Goal: Task Accomplishment & Management: Use online tool/utility

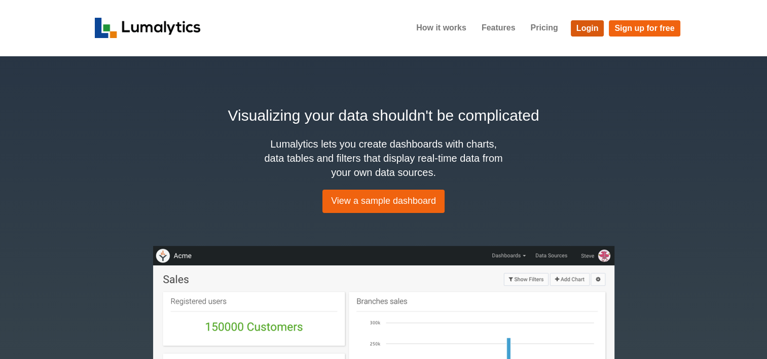
click at [590, 25] on link "Login" at bounding box center [587, 28] width 33 height 16
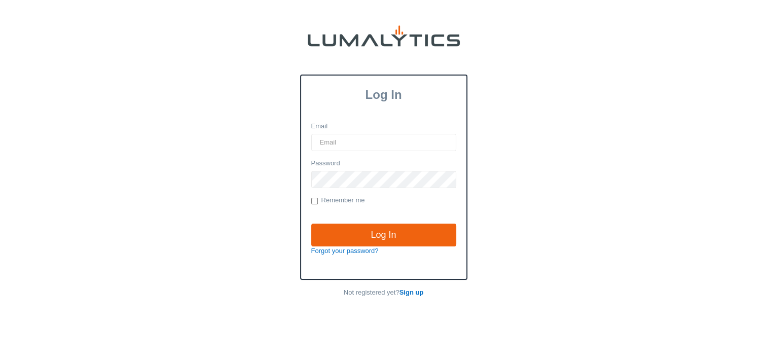
click at [356, 136] on input "Email" at bounding box center [383, 142] width 145 height 17
type input "[EMAIL_ADDRESS][DOMAIN_NAME]"
click at [311, 223] on input "Log In" at bounding box center [383, 234] width 145 height 23
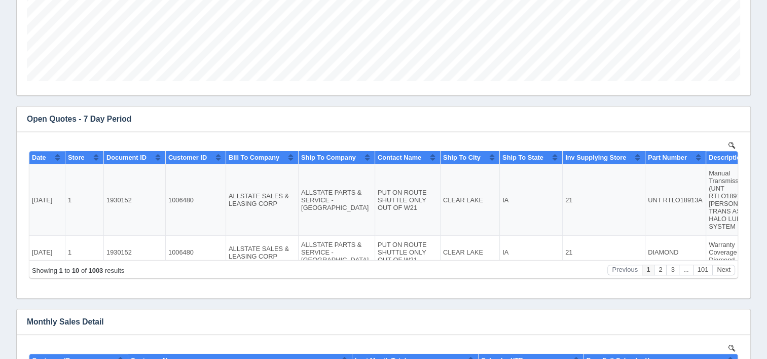
scroll to position [405, 0]
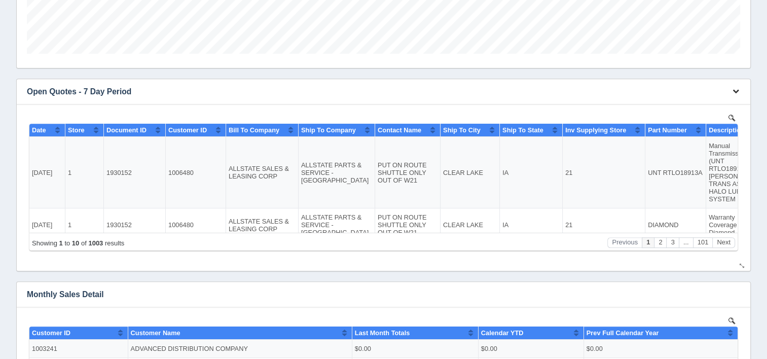
click at [735, 91] on icon "button" at bounding box center [735, 91] width 7 height 7
click at [676, 106] on link "Download CSV" at bounding box center [701, 106] width 81 height 15
